Goal: Transaction & Acquisition: Purchase product/service

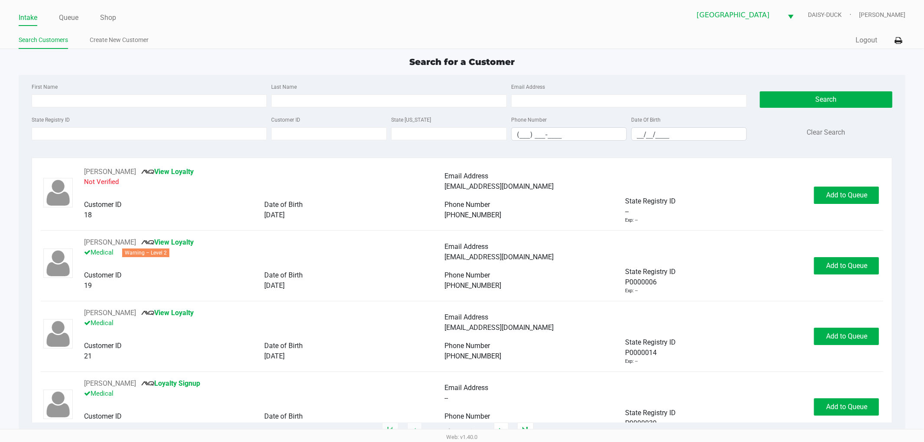
click at [28, 20] on link "Intake" at bounding box center [28, 18] width 19 height 12
click at [31, 17] on link "Intake" at bounding box center [28, 18] width 19 height 12
click at [65, 23] on link "Queue" at bounding box center [69, 18] width 20 height 12
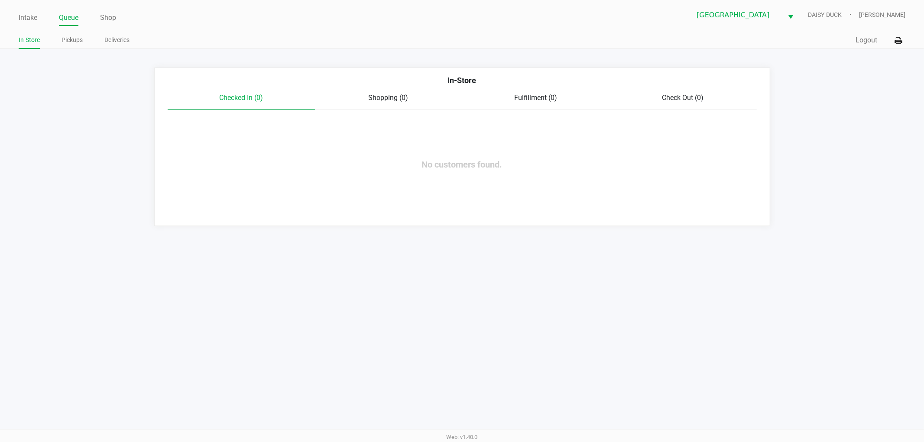
click at [36, 38] on link "In-Store" at bounding box center [29, 40] width 21 height 11
click at [70, 42] on link "Pickups" at bounding box center [72, 40] width 21 height 11
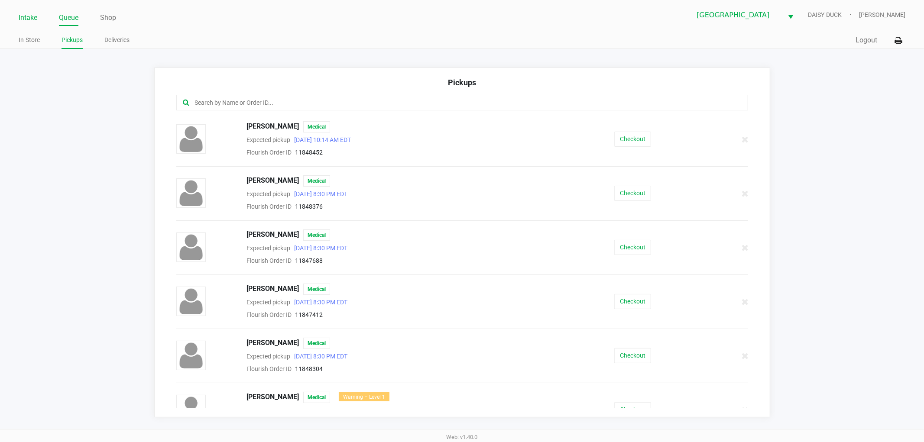
click at [20, 13] on link "Intake" at bounding box center [28, 18] width 19 height 12
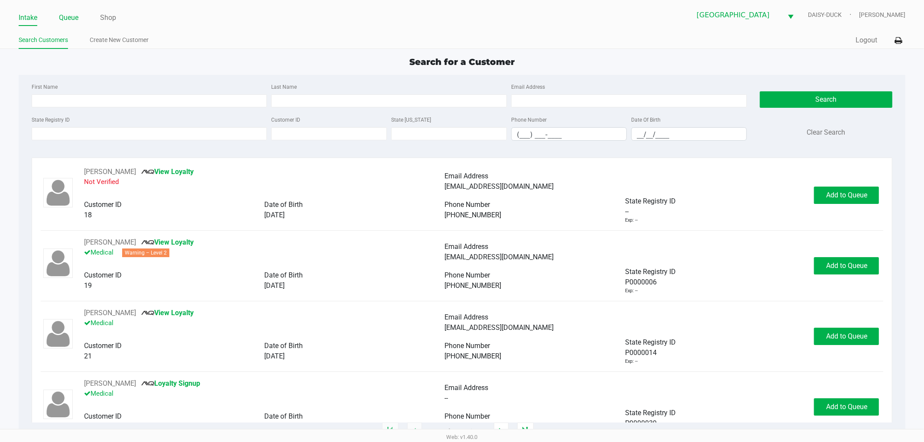
click at [78, 19] on link "Queue" at bounding box center [69, 18] width 20 height 12
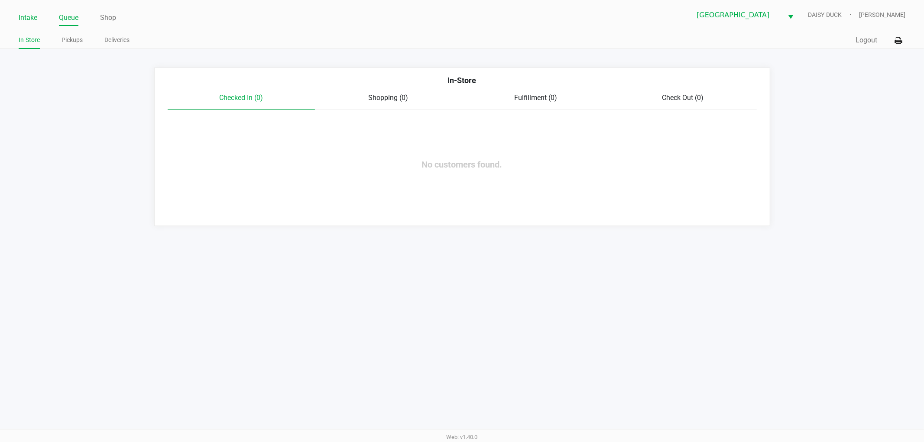
click at [32, 14] on link "Intake" at bounding box center [28, 18] width 19 height 12
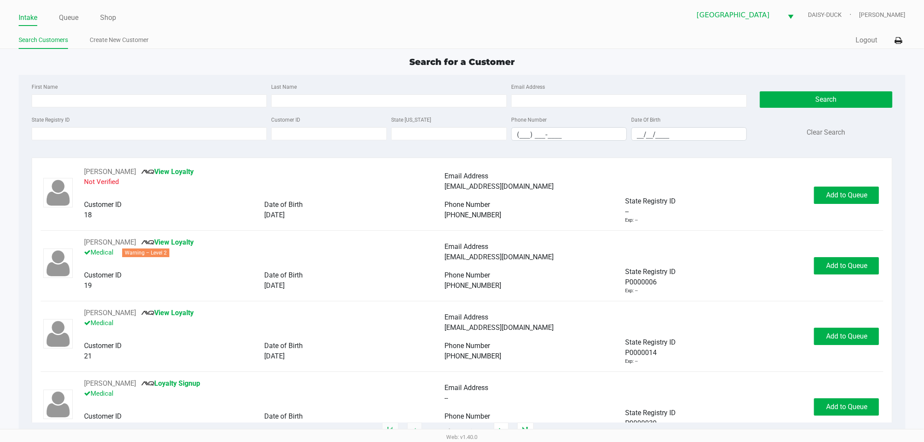
click at [58, 15] on ul "Intake Queue Shop" at bounding box center [241, 18] width 444 height 15
click at [67, 19] on link "Queue" at bounding box center [69, 18] width 20 height 12
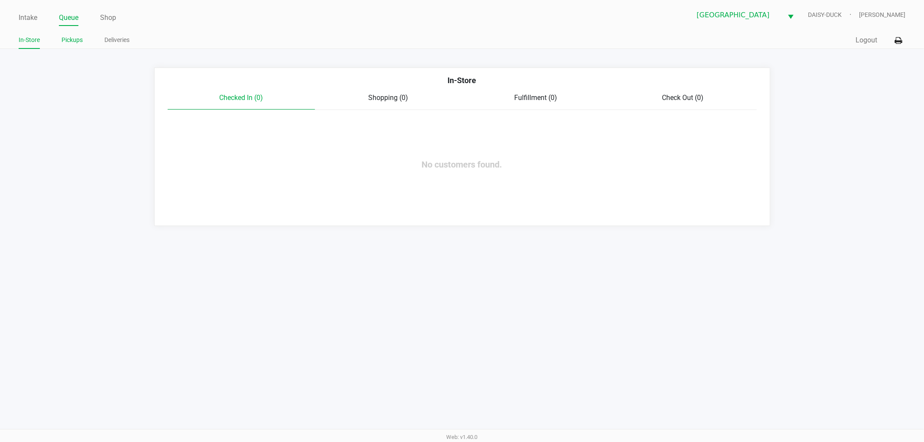
click at [62, 37] on link "Pickups" at bounding box center [72, 40] width 21 height 11
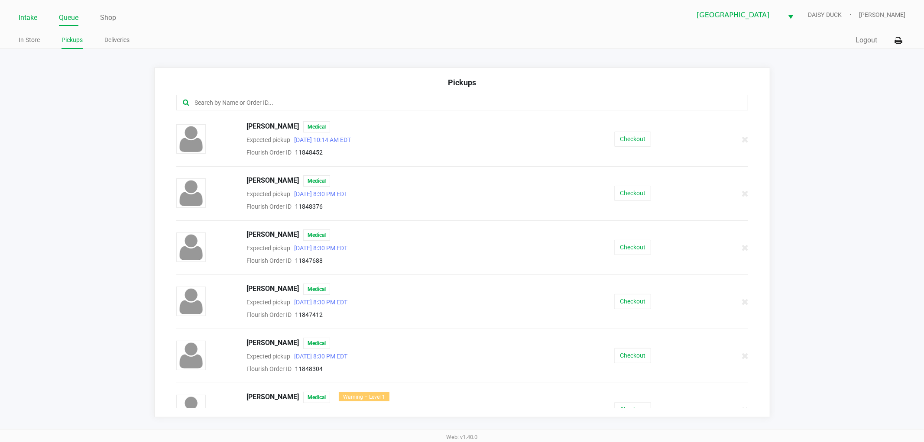
click at [25, 14] on link "Intake" at bounding box center [28, 18] width 19 height 12
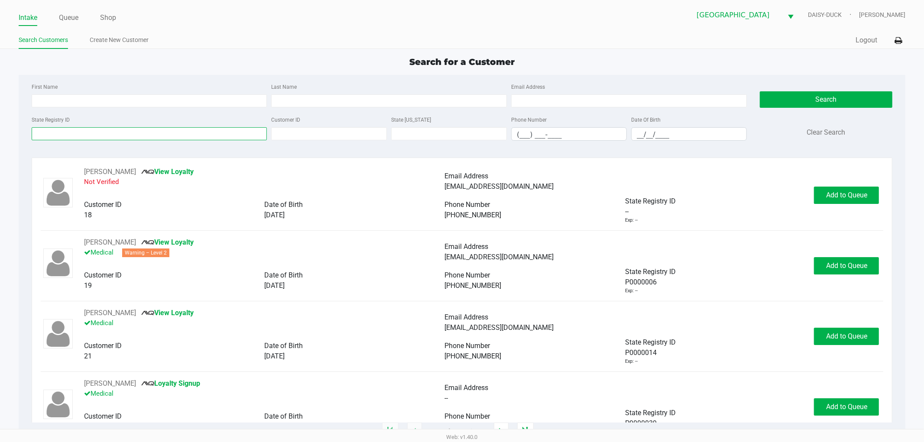
click at [77, 136] on input "State Registry ID" at bounding box center [150, 133] width 236 height 13
type input "p1xf4573"
click at [810, 103] on button "Search" at bounding box center [826, 99] width 133 height 16
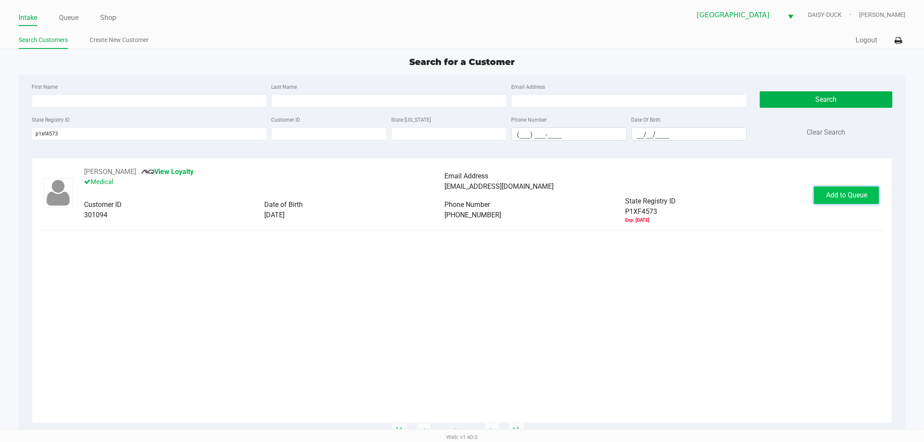
click at [868, 199] on button "Add to Queue" at bounding box center [846, 195] width 65 height 17
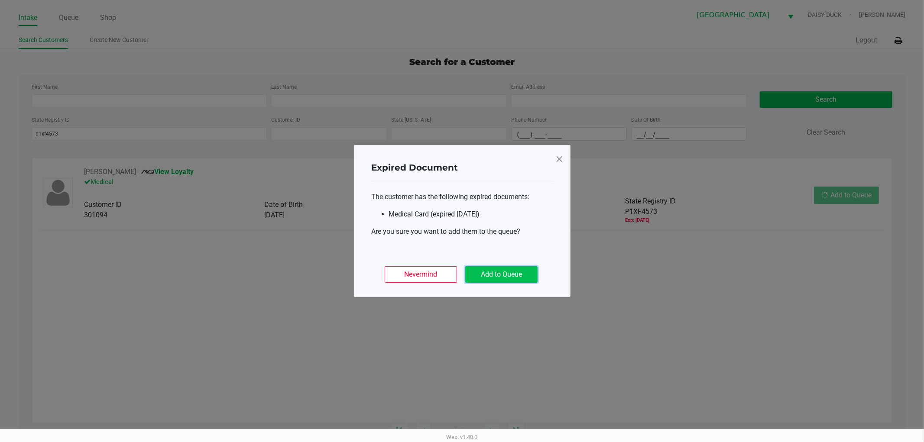
click at [509, 274] on button "Add to Queue" at bounding box center [501, 275] width 72 height 16
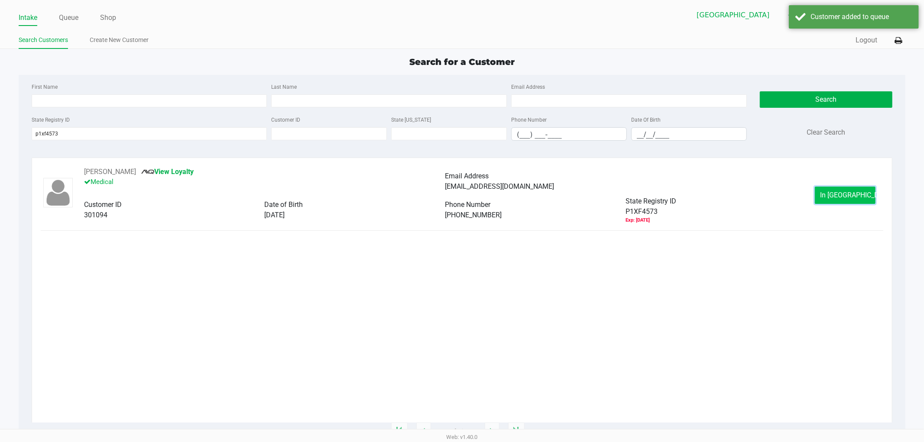
click at [846, 202] on button "In [GEOGRAPHIC_DATA]" at bounding box center [845, 195] width 61 height 17
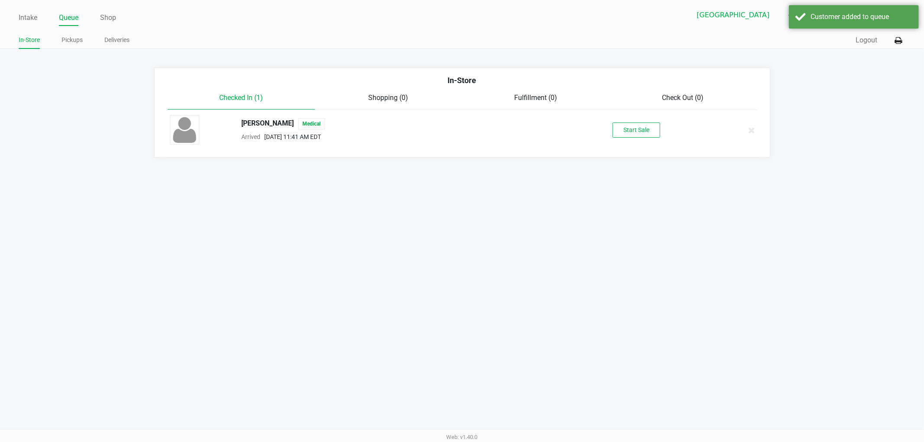
click at [638, 122] on div "[PERSON_NAME] Medical Arrived [DATE] 11:41 AM EDT Start Sale" at bounding box center [462, 130] width 598 height 30
click at [631, 142] on div "[PERSON_NAME] Medical Arrived [DATE] 11:41 AM EDT Start Sale" at bounding box center [462, 130] width 598 height 30
click at [633, 132] on button "Start Sale" at bounding box center [637, 130] width 48 height 15
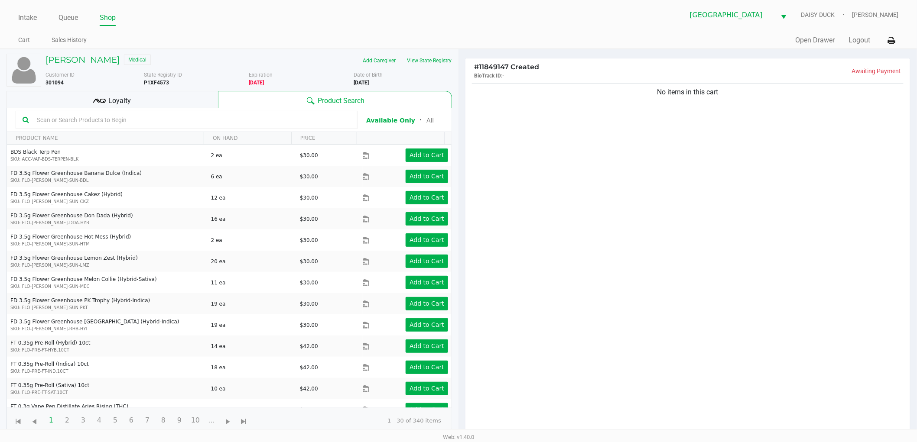
click at [367, 16] on ul "Intake Queue Shop" at bounding box center [238, 18] width 440 height 15
click at [368, 16] on ul "Intake Queue Shop" at bounding box center [238, 18] width 440 height 15
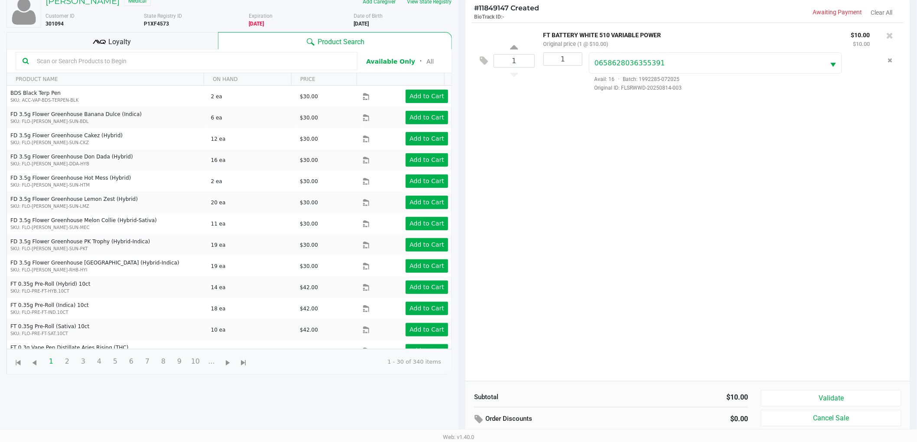
scroll to position [94, 0]
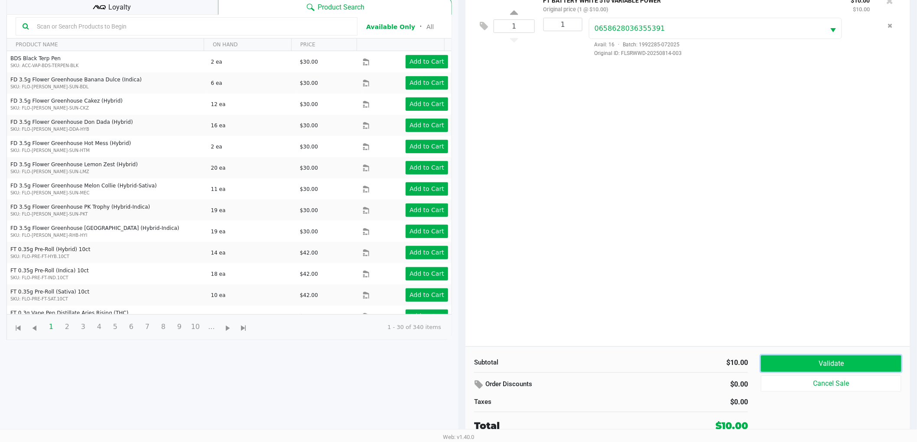
click at [840, 361] on button "Validate" at bounding box center [831, 364] width 140 height 16
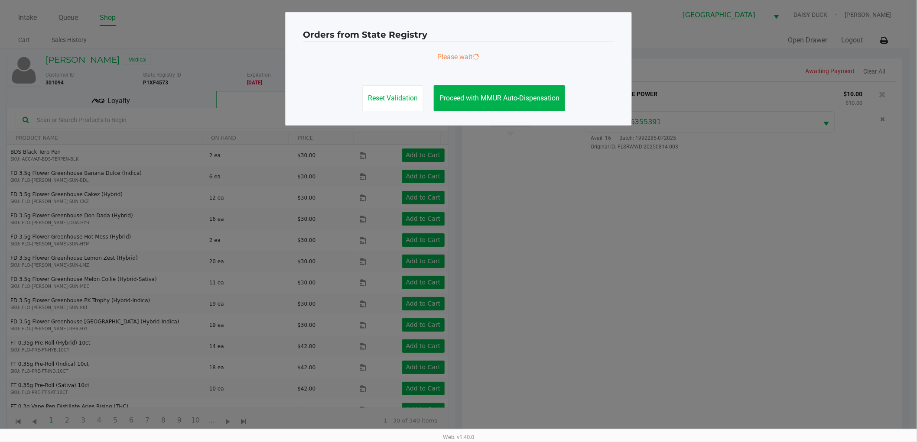
scroll to position [0, 0]
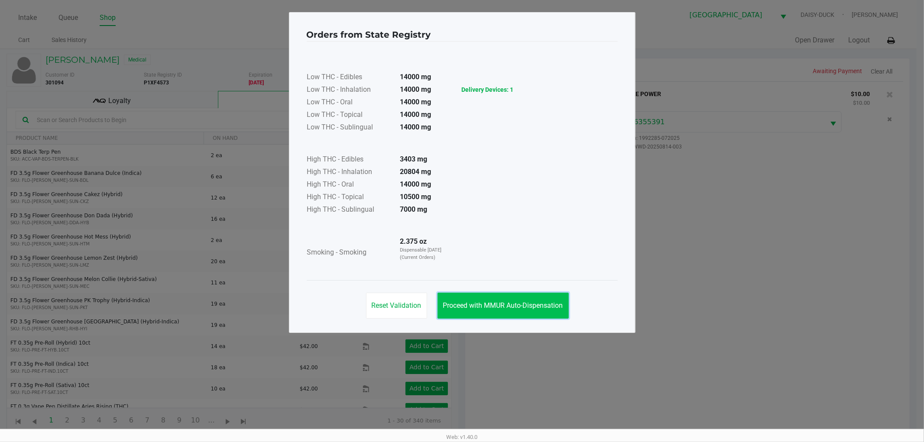
click at [471, 302] on span "Proceed with MMUR Auto-Dispensation" at bounding box center [503, 306] width 120 height 8
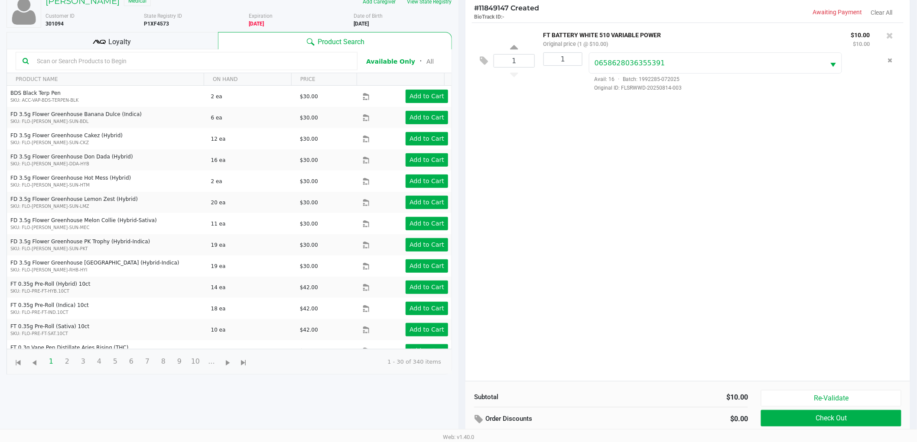
scroll to position [94, 0]
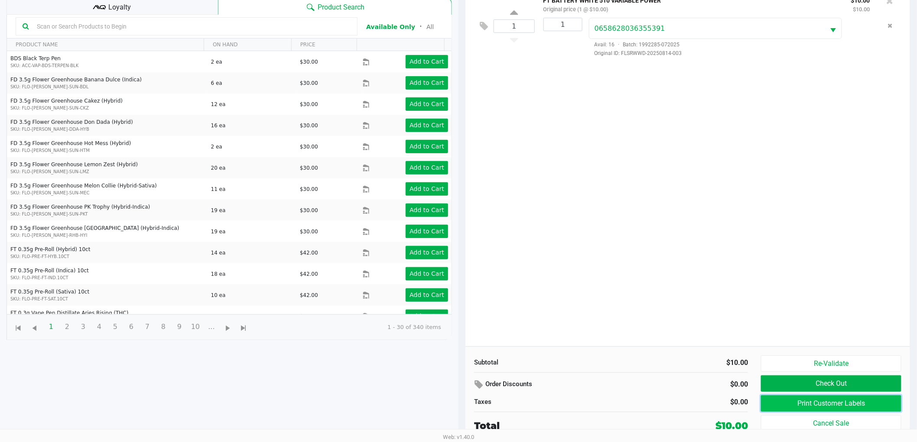
click at [815, 403] on button "Print Customer Labels" at bounding box center [831, 404] width 140 height 16
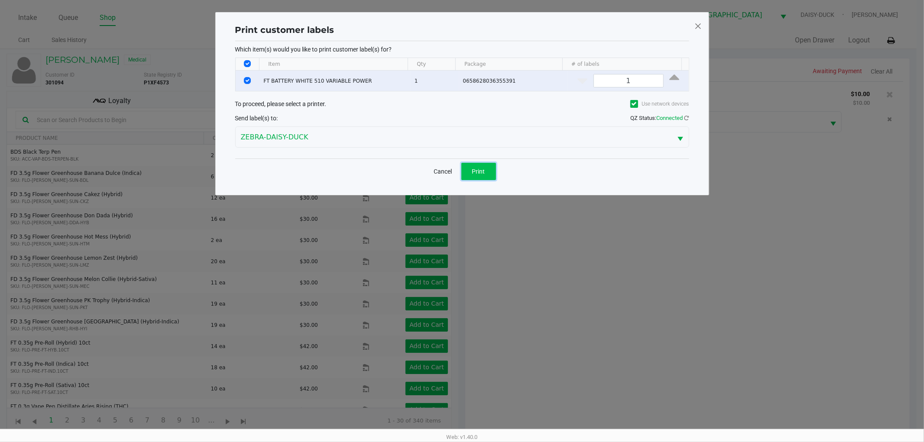
click at [478, 175] on button "Print" at bounding box center [479, 171] width 35 height 17
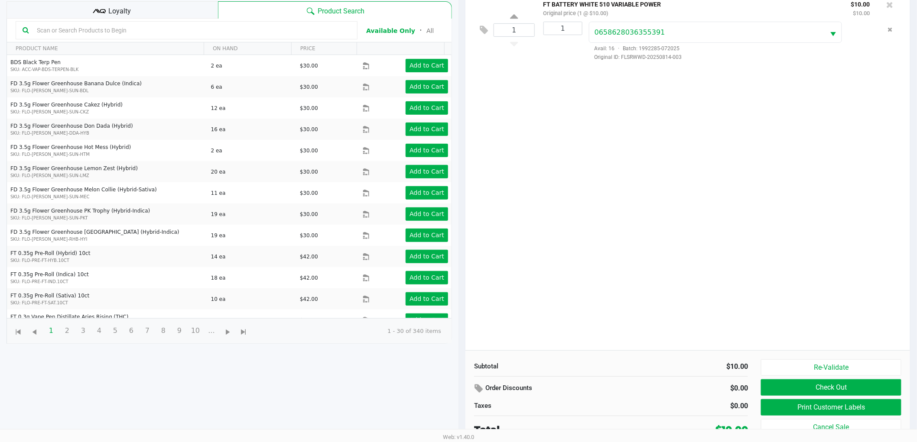
scroll to position [94, 0]
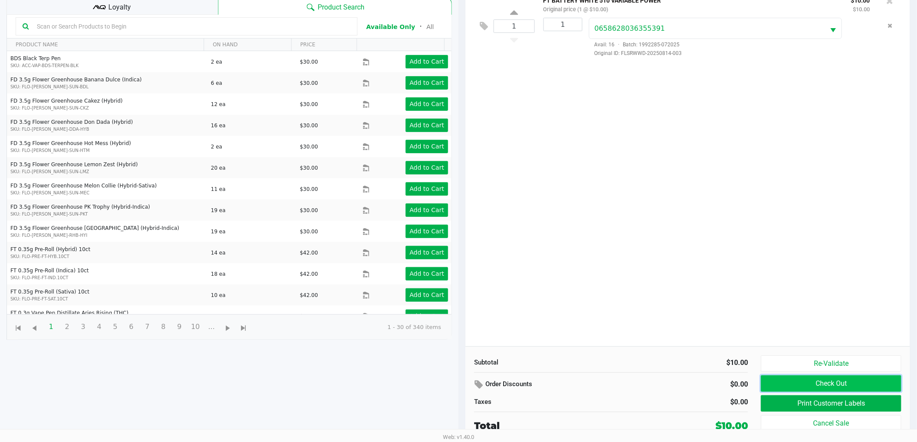
click at [807, 384] on button "Check Out" at bounding box center [831, 384] width 140 height 16
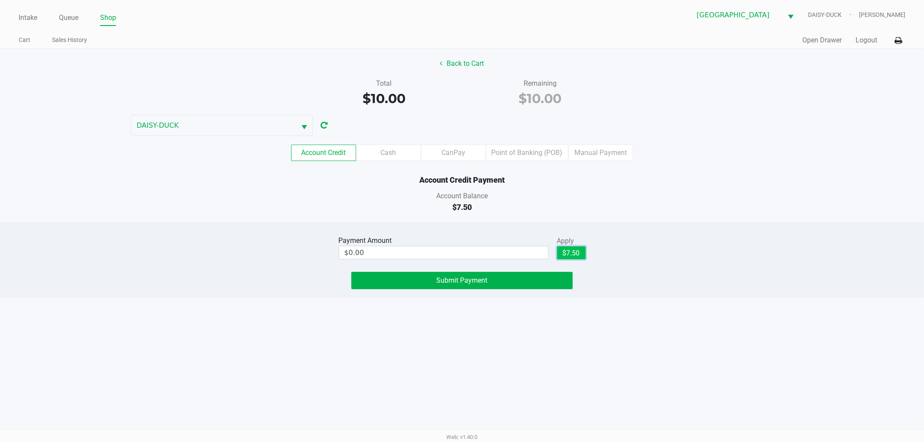
click at [571, 253] on button "$7.50" at bounding box center [571, 253] width 29 height 13
click at [444, 286] on button "Submit Payment" at bounding box center [461, 280] width 221 height 17
click at [386, 252] on input "0" at bounding box center [443, 253] width 209 height 13
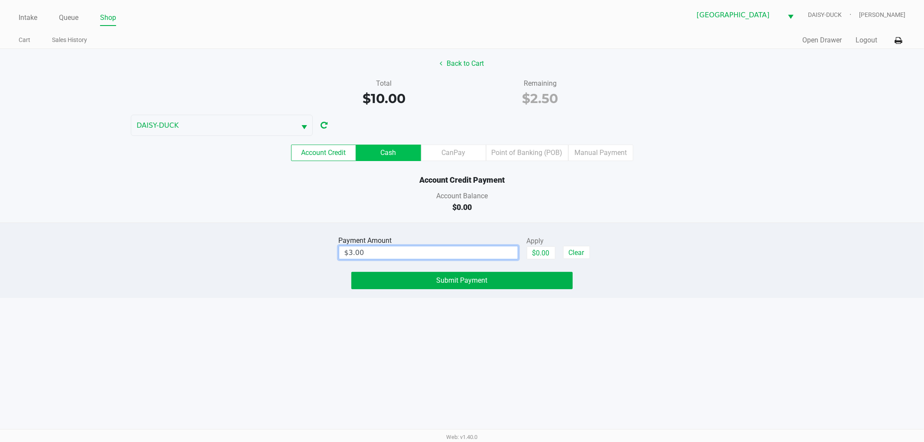
click at [391, 146] on label "Cash" at bounding box center [388, 153] width 65 height 16
click at [0, 0] on 1 "Cash" at bounding box center [0, 0] width 0 height 0
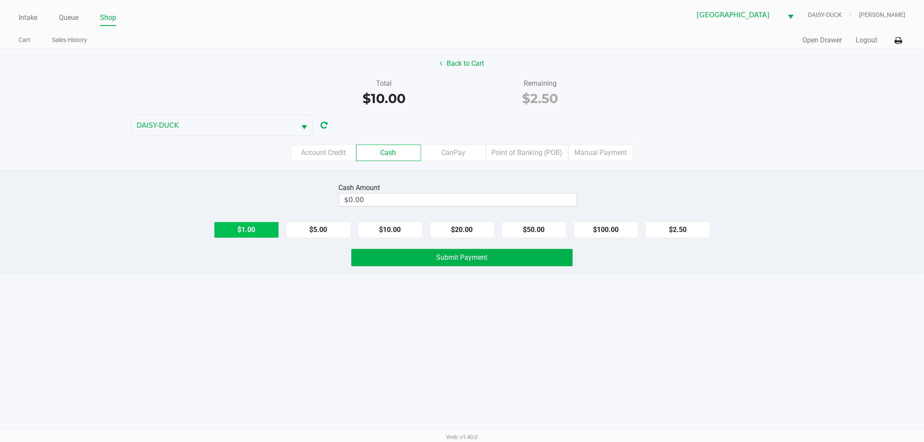
click at [253, 232] on button "$1.00" at bounding box center [246, 230] width 65 height 16
type input "$3.00"
click at [440, 255] on span "Submit Payment" at bounding box center [462, 258] width 51 height 8
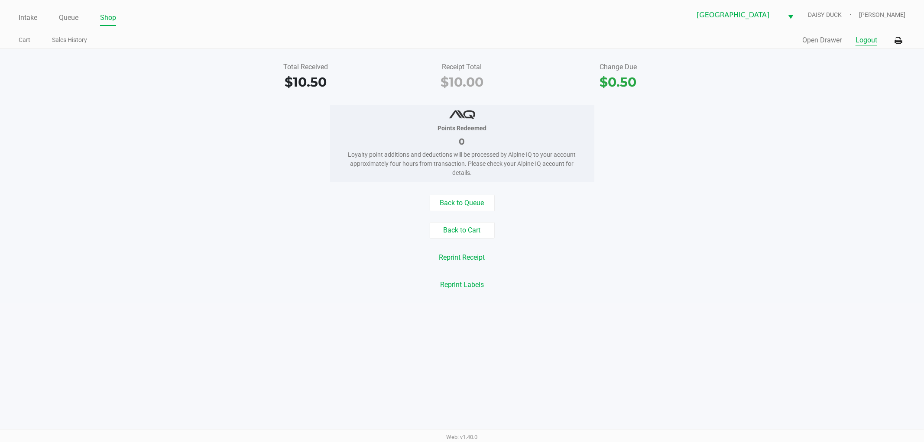
click at [868, 41] on button "Logout" at bounding box center [867, 40] width 22 height 10
